Goal: Register for event/course

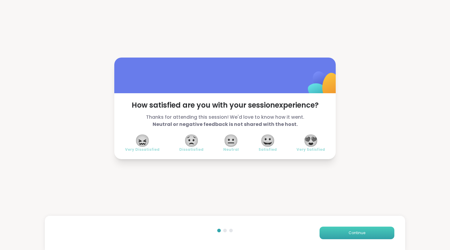
click at [333, 234] on button "Continue" at bounding box center [357, 232] width 75 height 13
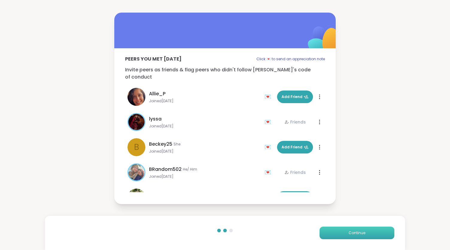
click at [332, 235] on button "Continue" at bounding box center [357, 232] width 75 height 13
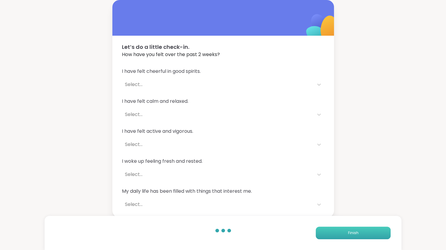
click at [332, 235] on button "Finish" at bounding box center [353, 232] width 75 height 13
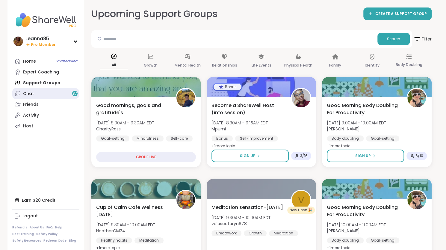
click at [31, 97] on link "Chat 87" at bounding box center [45, 93] width 67 height 11
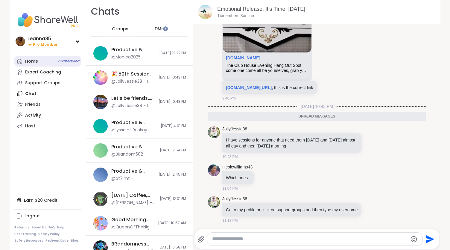
click at [34, 60] on div "Home 8 Scheduled" at bounding box center [31, 61] width 13 height 6
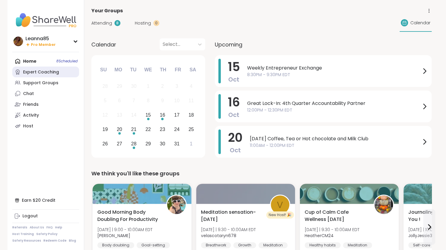
click at [47, 72] on div "Expert Coaching" at bounding box center [41, 72] width 36 height 6
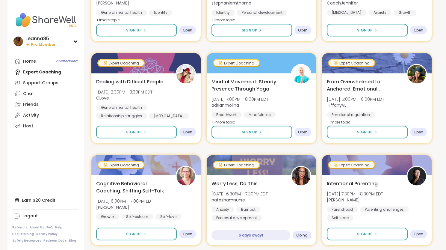
scroll to position [659, 0]
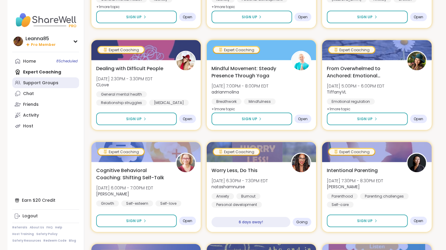
click at [27, 80] on div "Support Groups" at bounding box center [40, 83] width 35 height 6
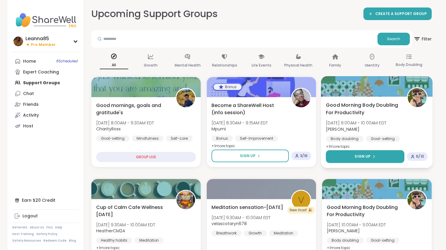
click at [351, 157] on button "Sign Up" at bounding box center [365, 156] width 78 height 13
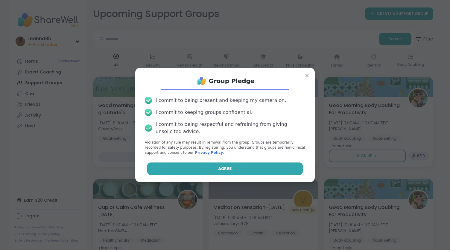
click at [243, 171] on button "Agree" at bounding box center [225, 168] width 156 height 13
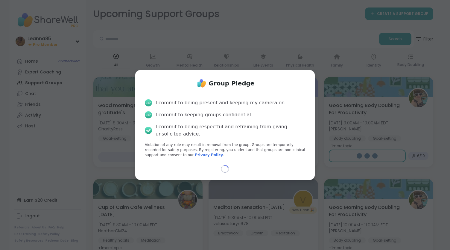
select select "**"
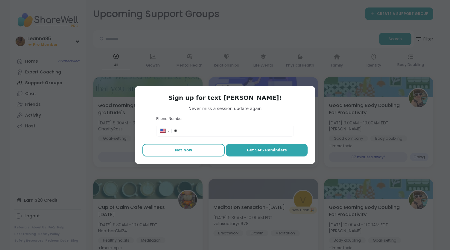
click at [202, 150] on button "Not Now" at bounding box center [184, 150] width 82 height 13
type textarea "*"
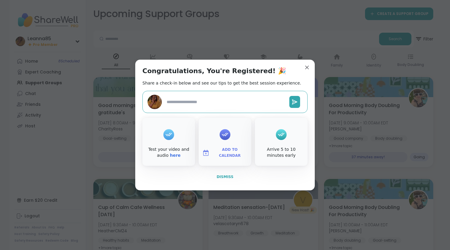
click at [228, 175] on span "Dismiss" at bounding box center [225, 177] width 17 height 4
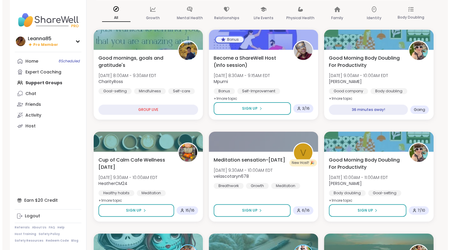
scroll to position [60, 0]
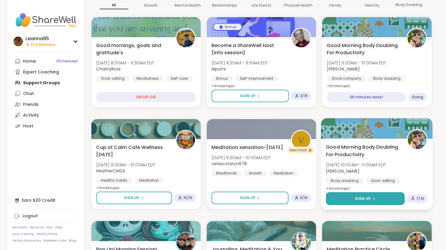
click at [346, 201] on button "Sign Up" at bounding box center [365, 198] width 79 height 13
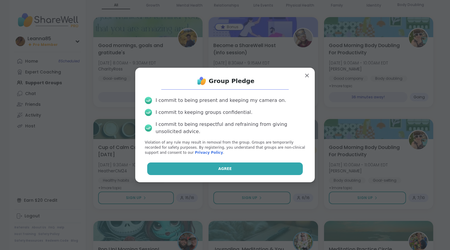
click at [219, 171] on span "Agree" at bounding box center [225, 168] width 13 height 5
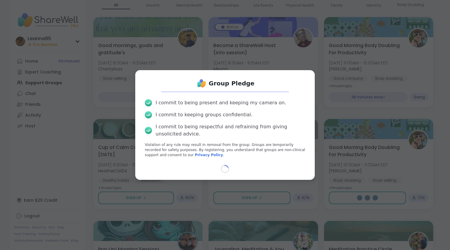
select select "**"
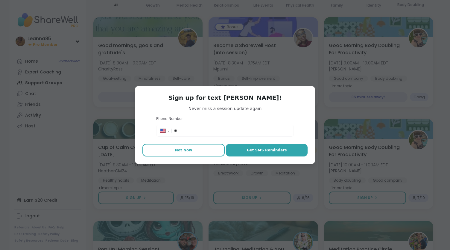
click at [175, 151] on span "Not Now" at bounding box center [183, 149] width 17 height 5
type textarea "*"
